Goal: Transaction & Acquisition: Purchase product/service

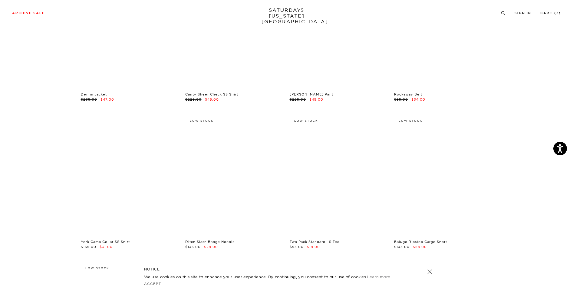
scroll to position [637, 0]
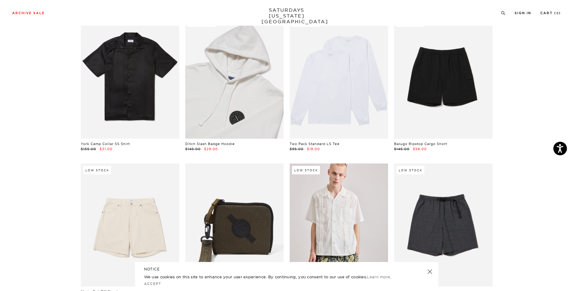
click at [251, 131] on link at bounding box center [234, 77] width 98 height 123
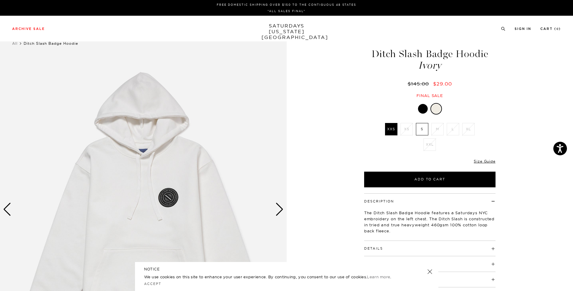
click at [423, 108] on div at bounding box center [423, 109] width 10 height 10
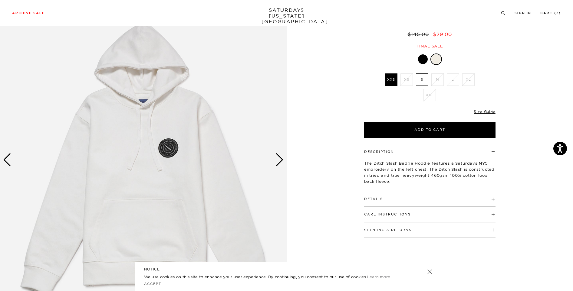
scroll to position [50, 0]
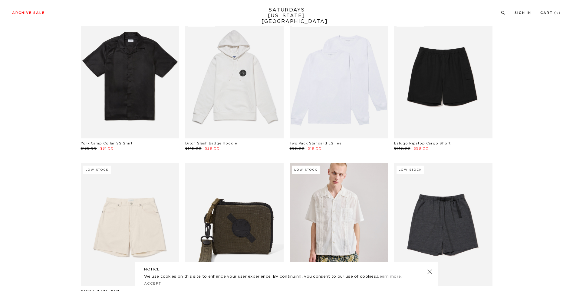
scroll to position [637, 0]
click at [362, 114] on link at bounding box center [339, 77] width 98 height 123
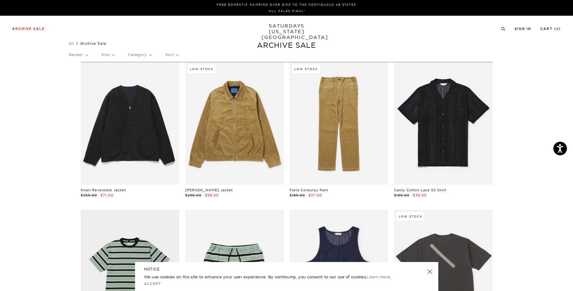
click at [113, 55] on p "Size" at bounding box center [107, 55] width 13 height 14
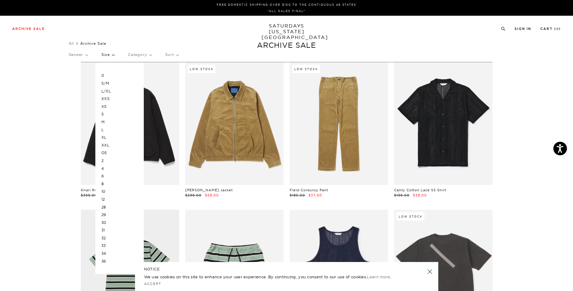
click at [106, 123] on p "M" at bounding box center [119, 122] width 36 height 8
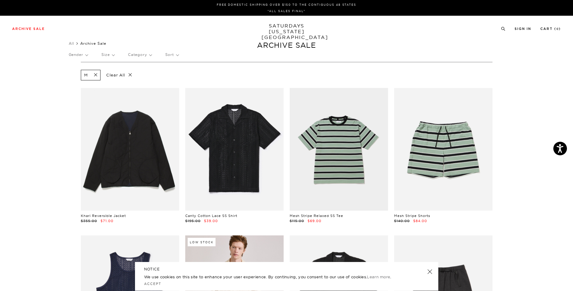
click at [110, 57] on p "Size" at bounding box center [107, 55] width 13 height 14
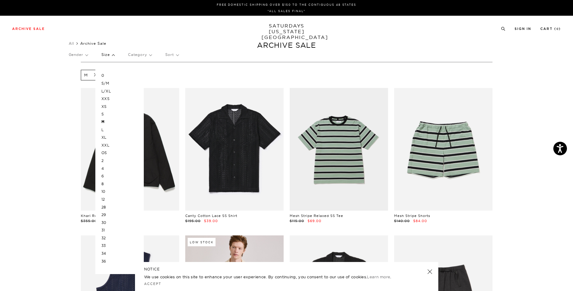
click at [103, 128] on div "0 S/M L/XL XXS XS S M L XL XXL OS 2 4 6 8 10 12 28 29 30 31 32 33 34 36" at bounding box center [119, 169] width 48 height 212
click at [105, 131] on p "L" at bounding box center [119, 130] width 36 height 8
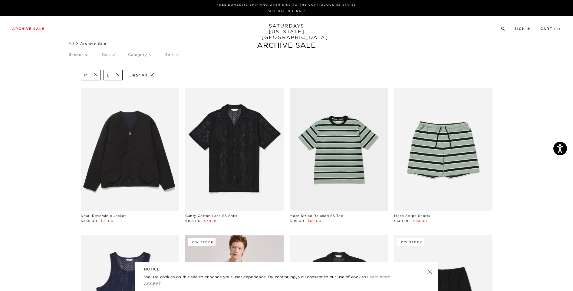
click at [108, 57] on p "Size" at bounding box center [107, 55] width 13 height 14
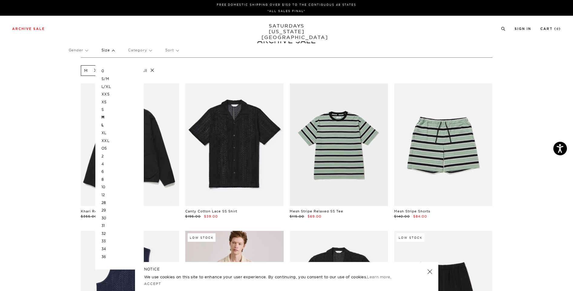
scroll to position [10, 0]
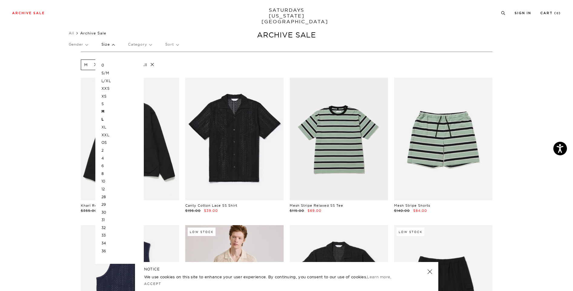
click at [106, 226] on p "32" at bounding box center [119, 228] width 36 height 8
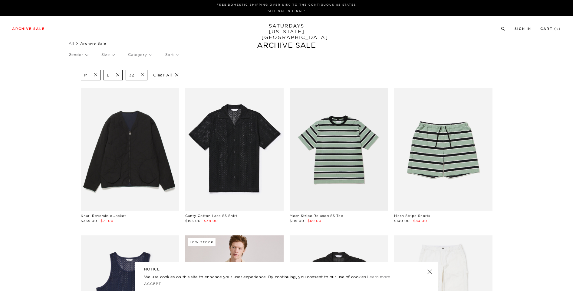
click at [107, 56] on p "Size" at bounding box center [107, 55] width 13 height 14
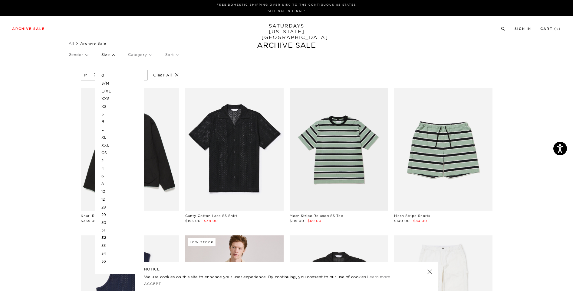
click at [105, 231] on p "31" at bounding box center [119, 231] width 36 height 8
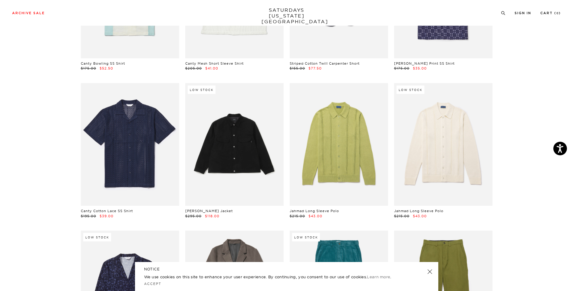
scroll to position [1707, 0]
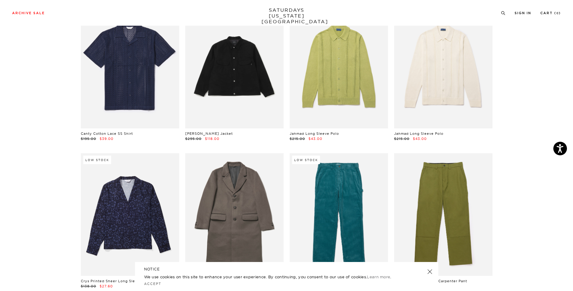
click at [430, 271] on link at bounding box center [429, 272] width 8 height 8
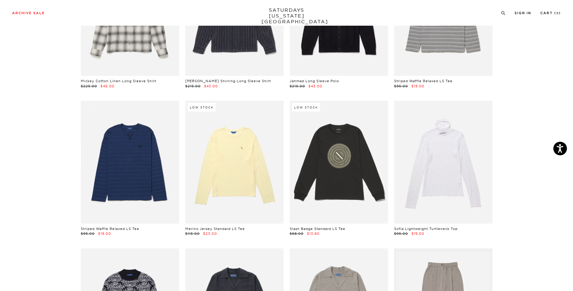
scroll to position [3080, 0]
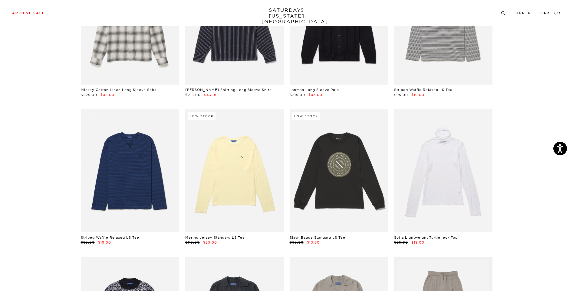
click at [341, 236] on link "Slash Badge Standard LS Tee" at bounding box center [318, 238] width 56 height 4
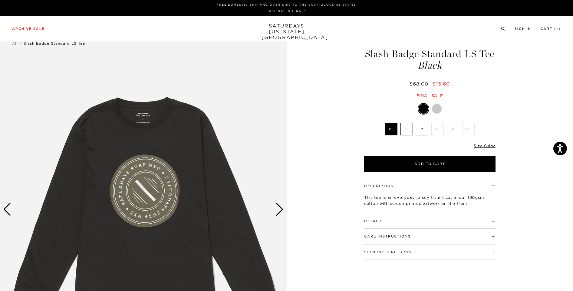
click at [278, 212] on div "Next slide" at bounding box center [279, 209] width 8 height 13
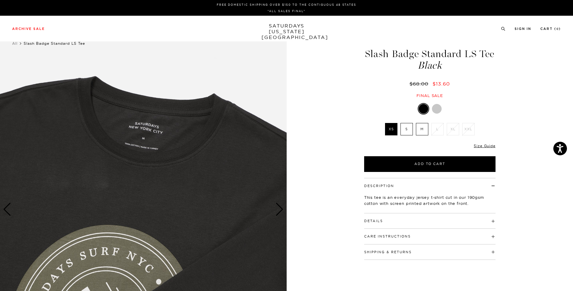
click at [278, 212] on div "Next slide" at bounding box center [279, 209] width 8 height 13
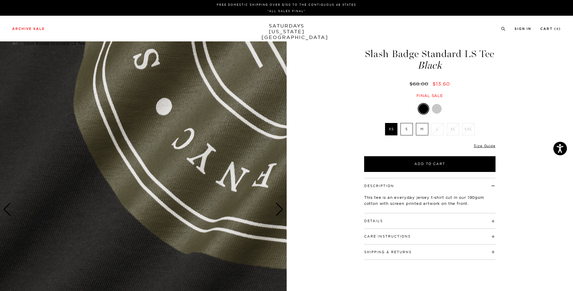
click at [278, 212] on div "Next slide" at bounding box center [279, 209] width 8 height 13
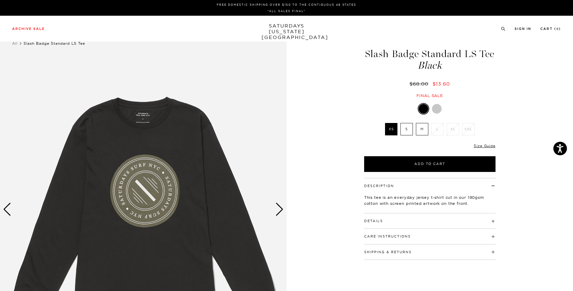
click at [423, 131] on label "M" at bounding box center [422, 129] width 12 height 12
click at [0, 0] on input "M" at bounding box center [0, 0] width 0 height 0
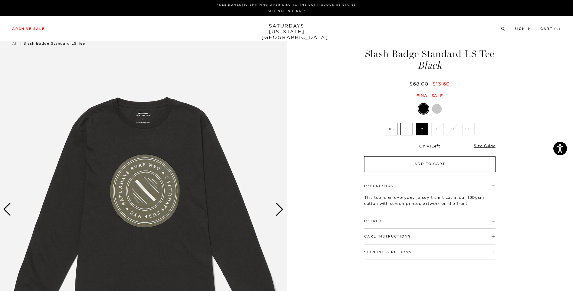
click at [427, 161] on button "Add to Cart" at bounding box center [429, 164] width 131 height 16
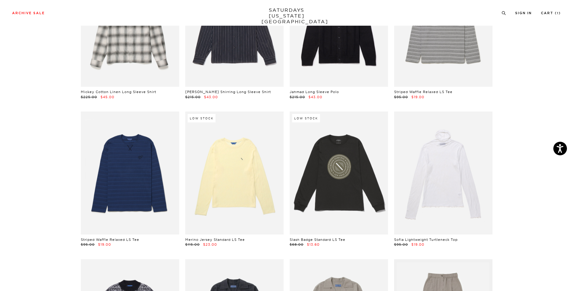
scroll to position [3074, 0]
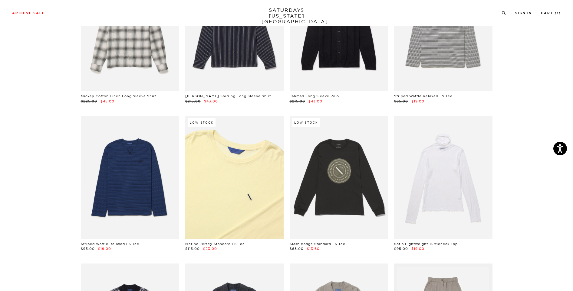
click at [248, 202] on link at bounding box center [234, 177] width 98 height 123
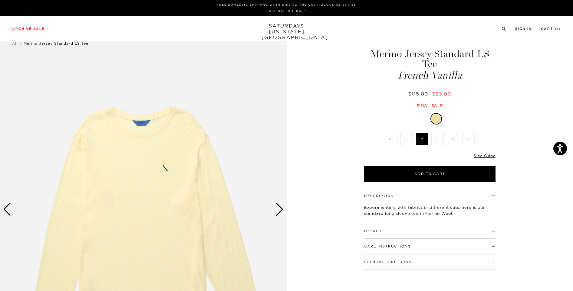
click at [280, 211] on div "Next slide" at bounding box center [279, 209] width 8 height 13
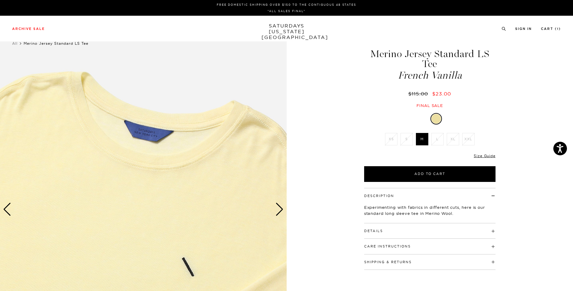
click at [280, 211] on div "Next slide" at bounding box center [279, 209] width 8 height 13
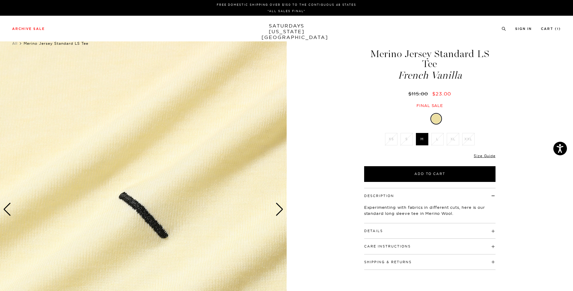
click at [280, 211] on div "Next slide" at bounding box center [279, 209] width 8 height 13
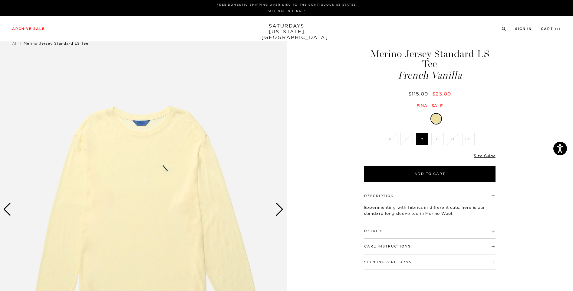
click at [280, 211] on div "Next slide" at bounding box center [279, 209] width 8 height 13
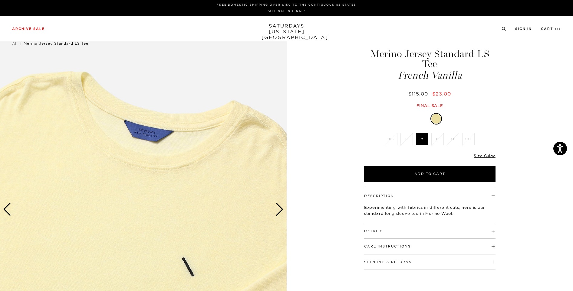
click at [280, 211] on div "Next slide" at bounding box center [279, 209] width 8 height 13
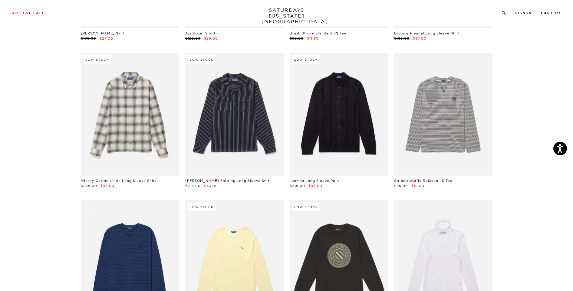
scroll to position [2985, 0]
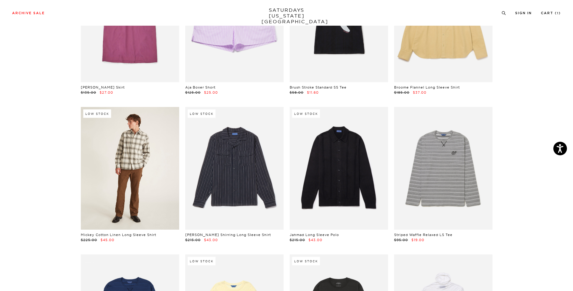
click at [116, 169] on link at bounding box center [130, 168] width 98 height 123
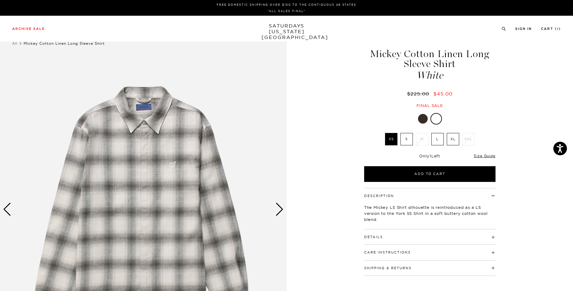
click at [441, 137] on label "L" at bounding box center [437, 139] width 12 height 12
click at [0, 0] on input "L" at bounding box center [0, 0] width 0 height 0
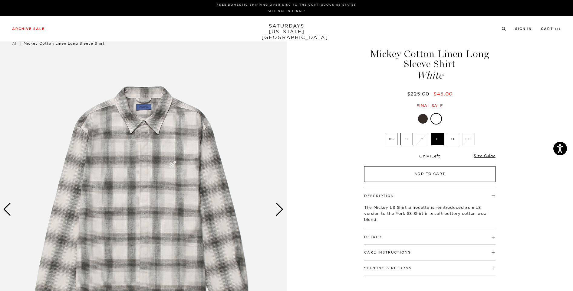
click at [413, 176] on button "Add to Cart" at bounding box center [429, 174] width 131 height 16
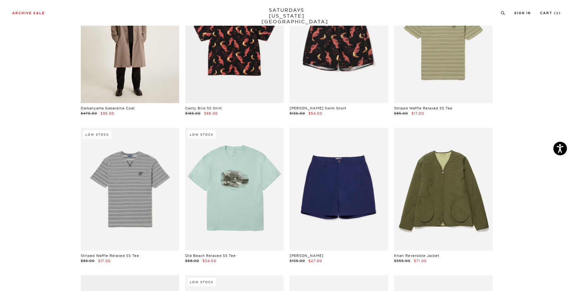
scroll to position [1245, 0]
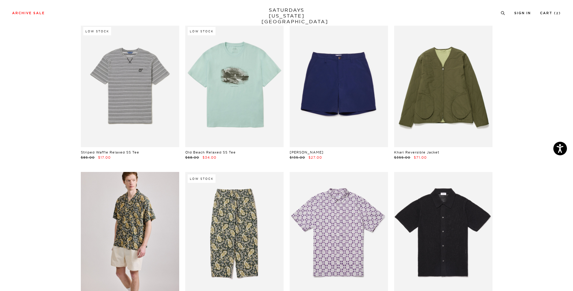
click at [117, 243] on link at bounding box center [130, 233] width 98 height 123
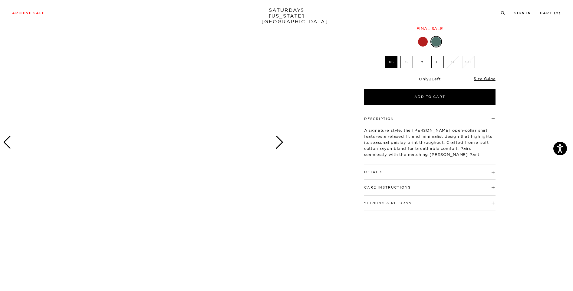
scroll to position [43, 0]
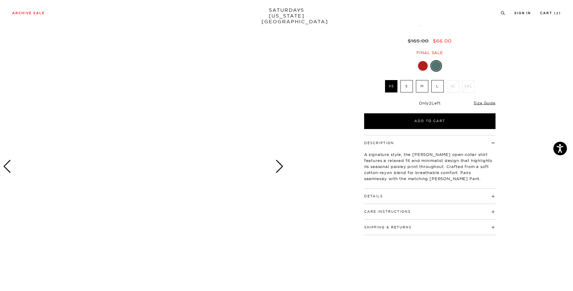
click at [274, 165] on div at bounding box center [143, 167] width 286 height 358
click at [277, 165] on div "Next slide" at bounding box center [279, 166] width 8 height 13
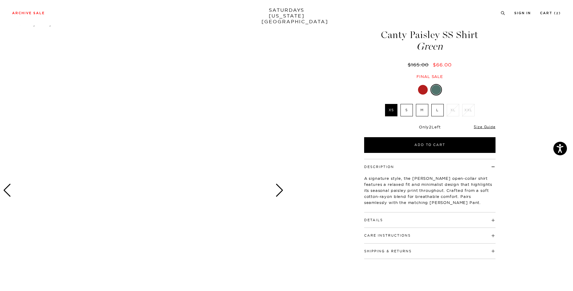
scroll to position [0, 0]
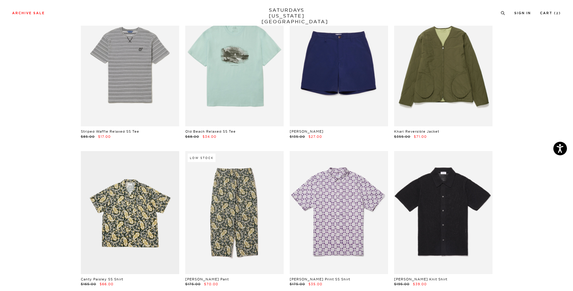
scroll to position [1268, 0]
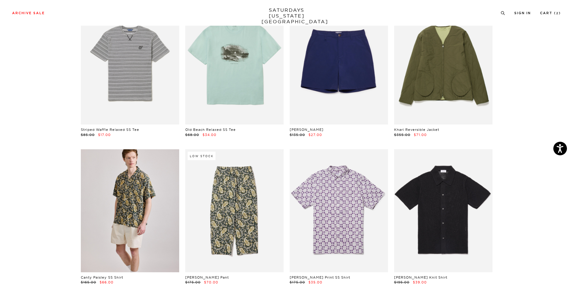
click at [104, 199] on link at bounding box center [130, 210] width 98 height 123
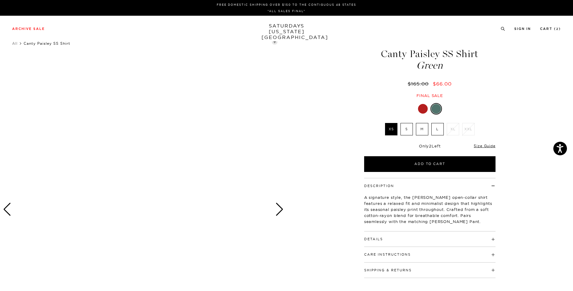
click at [436, 129] on label "L" at bounding box center [437, 129] width 12 height 12
click at [0, 0] on input "L" at bounding box center [0, 0] width 0 height 0
click at [368, 244] on div "Details 52% cotton, 48% viscose Open camp collar Standard shirt back yoke Butto…" at bounding box center [429, 239] width 131 height 15
click at [423, 110] on div at bounding box center [423, 109] width 10 height 10
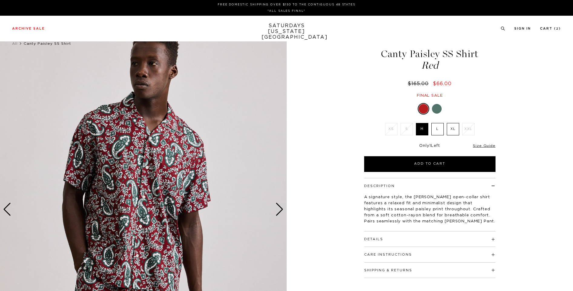
click at [439, 107] on div at bounding box center [437, 109] width 10 height 10
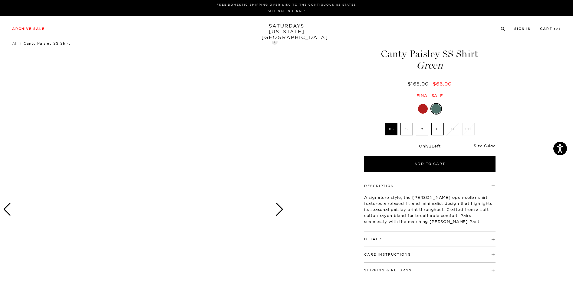
click at [477, 144] on link "Size Guide" at bounding box center [483, 146] width 21 height 5
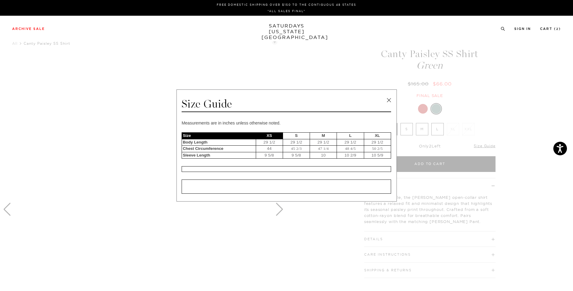
scroll to position [1, 0]
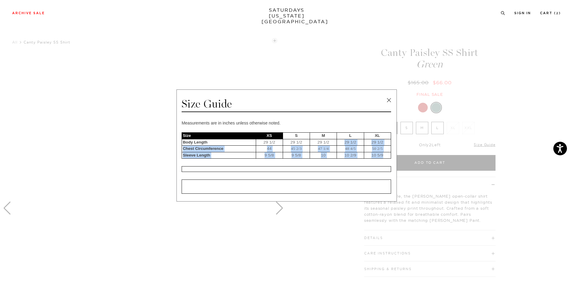
drag, startPoint x: 341, startPoint y: 139, endPoint x: 343, endPoint y: 163, distance: 24.3
click at [343, 163] on div "Measurements are in inches unless otherwise noted. Size XS S M L XL Body Length…" at bounding box center [286, 157] width 209 height 74
click at [286, 146] on td "45 2/3" at bounding box center [296, 149] width 27 height 7
drag, startPoint x: 310, startPoint y: 152, endPoint x: 372, endPoint y: 149, distance: 62.7
click at [372, 149] on tr "Chest Circumference 44 45 2/3 47 1/4 48 4/5 50 2/5" at bounding box center [286, 149] width 209 height 7
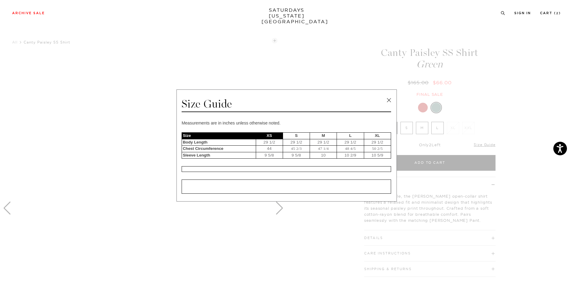
click at [369, 153] on td "10 5/9" at bounding box center [377, 155] width 27 height 7
click at [351, 152] on td "10 2/9" at bounding box center [350, 155] width 27 height 7
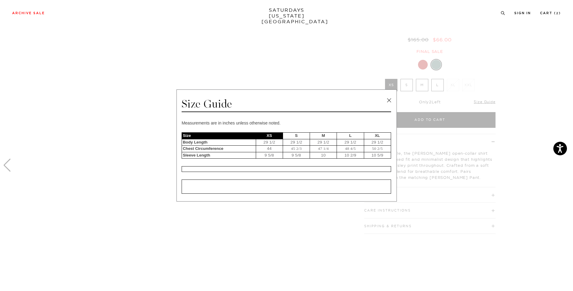
scroll to position [43, 0]
click at [385, 97] on link at bounding box center [388, 100] width 9 height 9
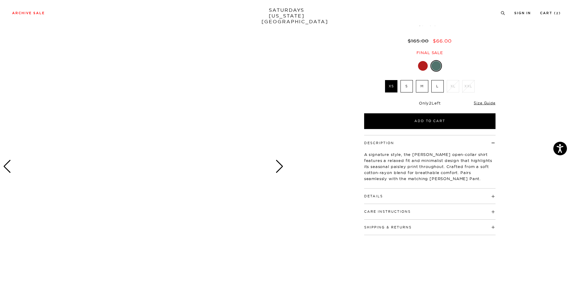
click at [440, 90] on label "L" at bounding box center [437, 86] width 12 height 12
click at [0, 0] on input "L" at bounding box center [0, 0] width 0 height 0
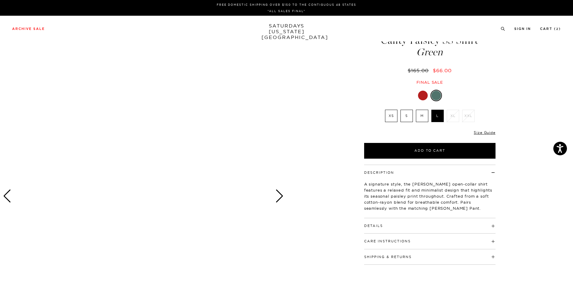
scroll to position [0, 0]
